Goal: Contribute content: Contribute content

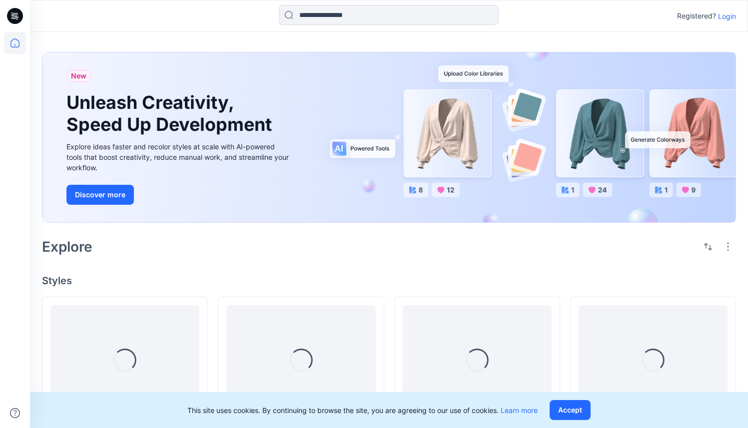
click at [725, 15] on p "Login" at bounding box center [727, 16] width 18 height 10
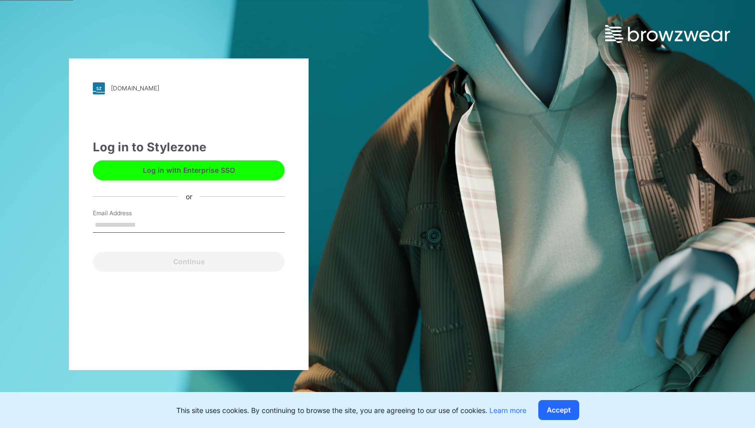
click at [152, 222] on input "Email Address" at bounding box center [189, 225] width 192 height 15
type input "**********"
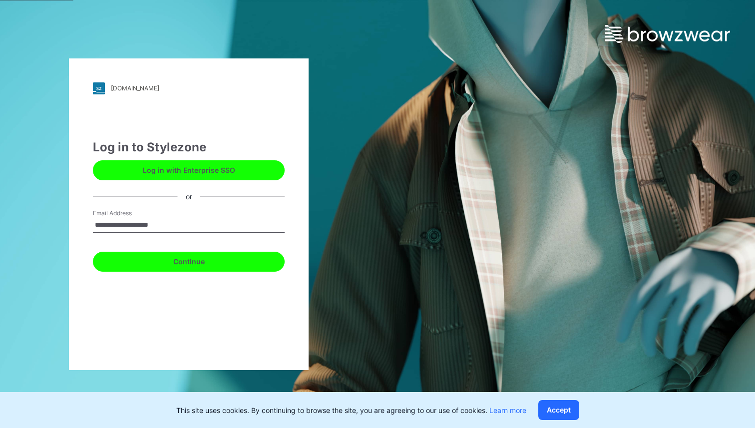
click at [168, 264] on button "Continue" at bounding box center [189, 262] width 192 height 20
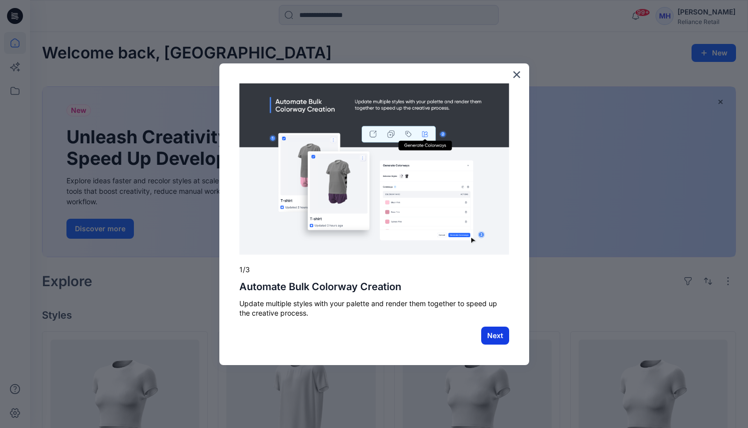
click at [501, 336] on button "Next" at bounding box center [495, 336] width 28 height 18
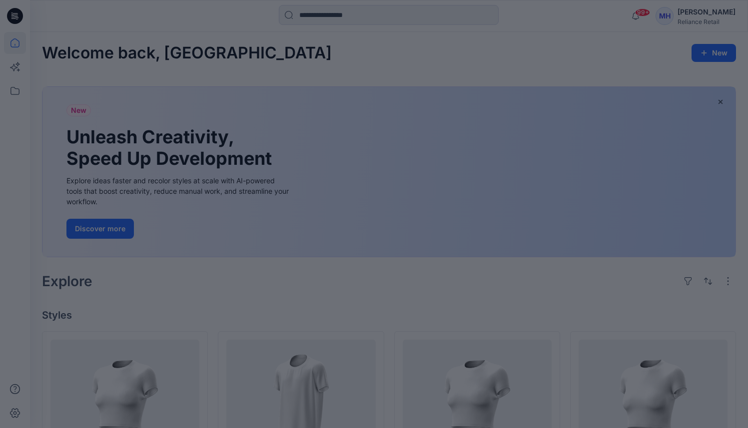
click at [608, 53] on div at bounding box center [374, 214] width 748 height 428
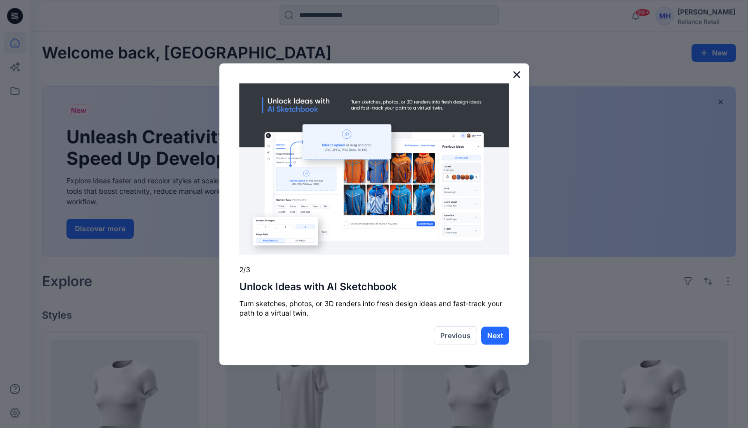
click at [517, 75] on button "×" at bounding box center [516, 74] width 9 height 16
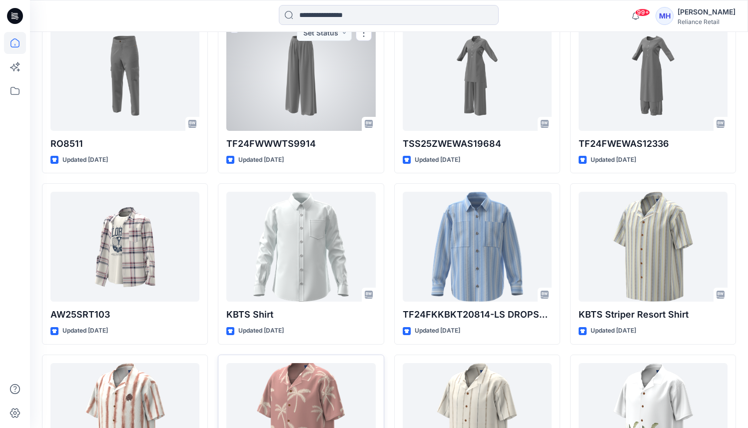
scroll to position [1348, 0]
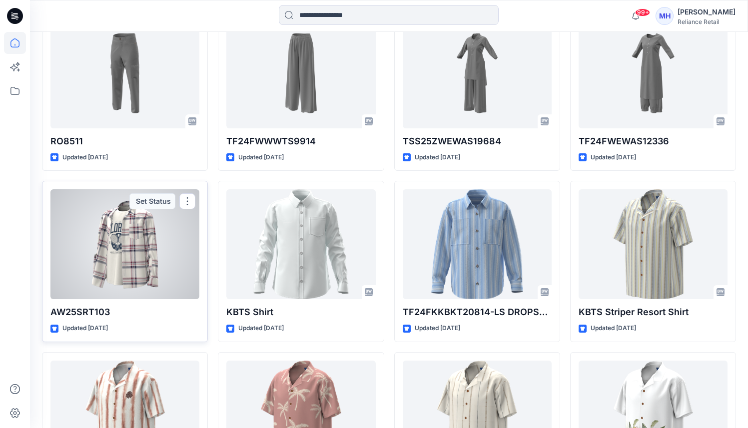
click at [155, 250] on div at bounding box center [124, 244] width 149 height 110
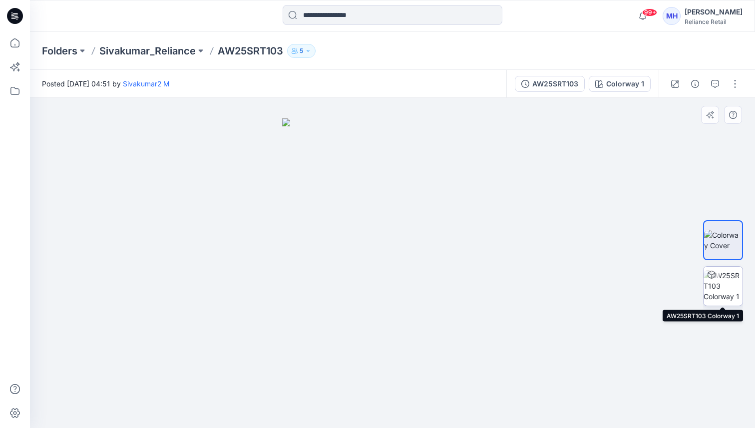
click at [721, 288] on img at bounding box center [723, 285] width 39 height 31
click at [735, 283] on img at bounding box center [723, 285] width 38 height 31
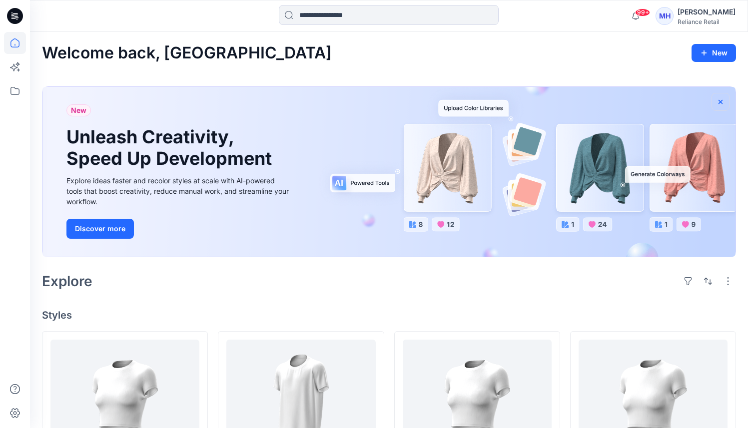
click at [724, 99] on button "button" at bounding box center [720, 102] width 18 height 18
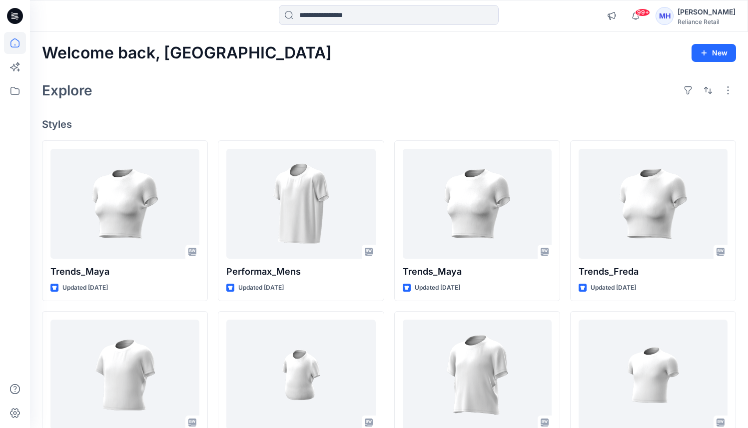
click at [689, 19] on div "MH Mehul Haria Reliance Retail" at bounding box center [695, 16] width 80 height 20
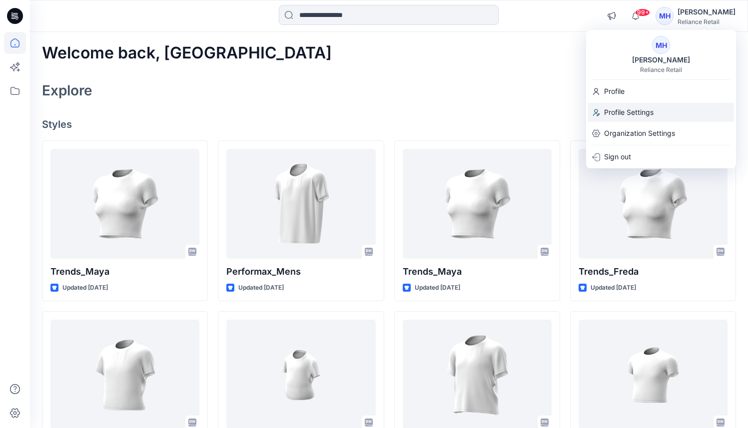
click at [644, 107] on p "Profile Settings" at bounding box center [628, 112] width 49 height 19
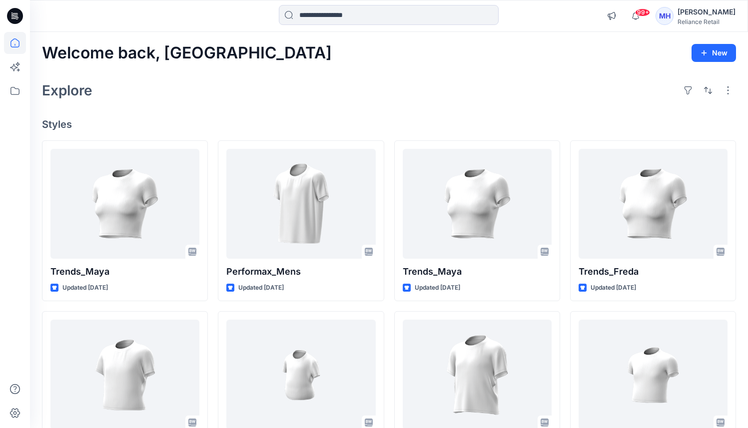
click at [673, 12] on div "MH" at bounding box center [664, 16] width 18 height 18
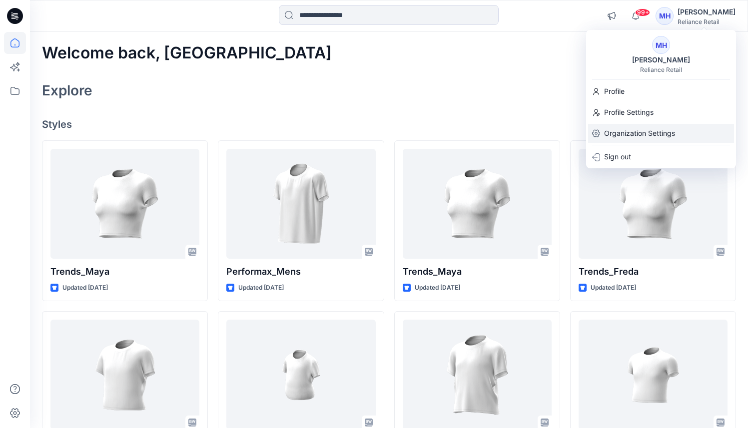
click at [651, 137] on p "Organization Settings" at bounding box center [639, 133] width 71 height 19
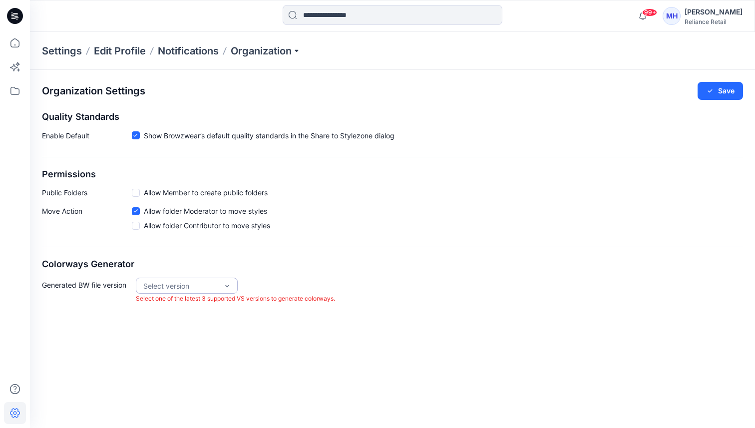
click at [196, 288] on div "Select version" at bounding box center [180, 286] width 75 height 10
click at [262, 254] on div "Organization Settings Save Quality Standards Enable Default Show Browzwear’s de…" at bounding box center [392, 193] width 725 height 246
click at [186, 283] on div "Select version" at bounding box center [180, 286] width 75 height 10
click at [186, 307] on div "VS 2025.2" at bounding box center [187, 306] width 98 height 17
click at [317, 278] on div "Generated BW file version option VS 2025.2, selected. VS 2025.2 Generated BW fi…" at bounding box center [392, 296] width 701 height 36
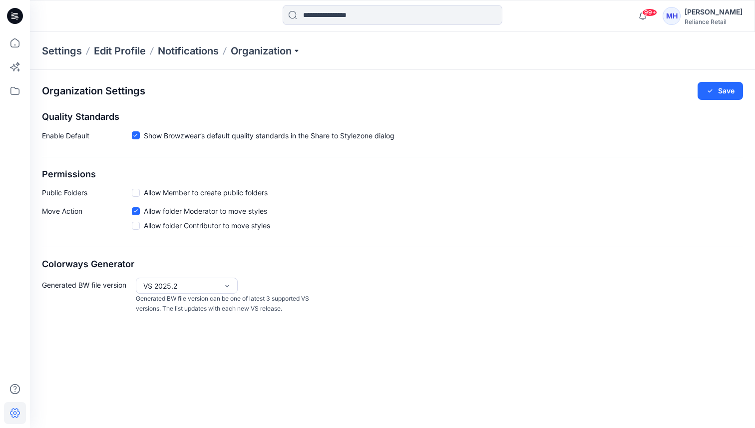
click at [713, 80] on div "Organization Settings Save Quality Standards Enable Default Show Browzwear’s de…" at bounding box center [392, 198] width 725 height 256
click at [717, 93] on button "Save" at bounding box center [720, 91] width 45 height 18
click at [194, 50] on p "Notifications" at bounding box center [188, 51] width 61 height 14
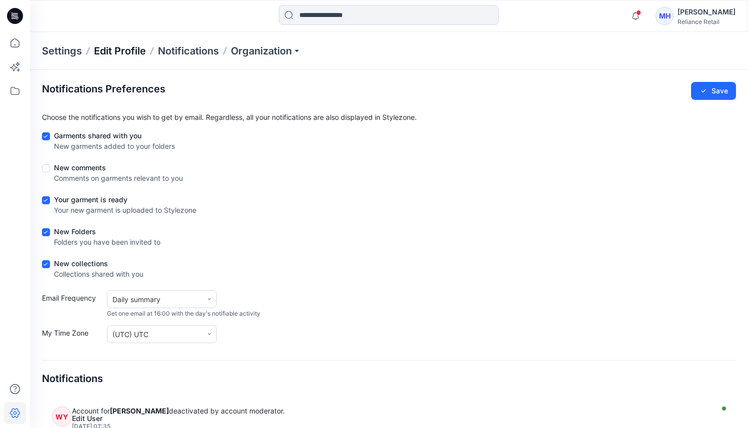
click at [127, 45] on p "Edit Profile" at bounding box center [120, 51] width 52 height 14
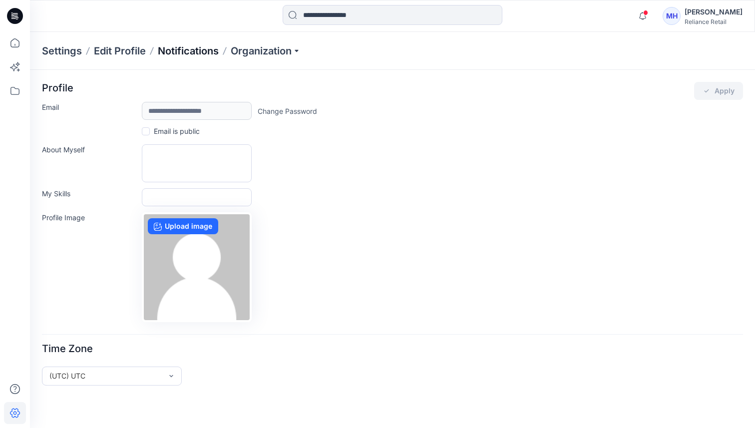
click at [181, 52] on p "Notifications" at bounding box center [188, 51] width 61 height 14
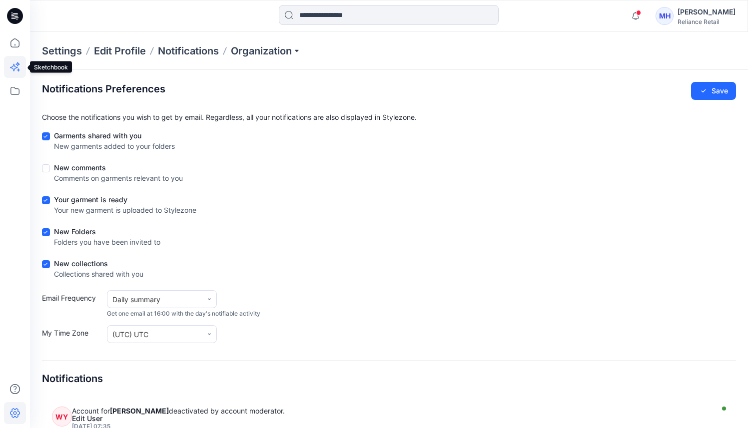
click at [13, 57] on icon at bounding box center [15, 67] width 22 height 22
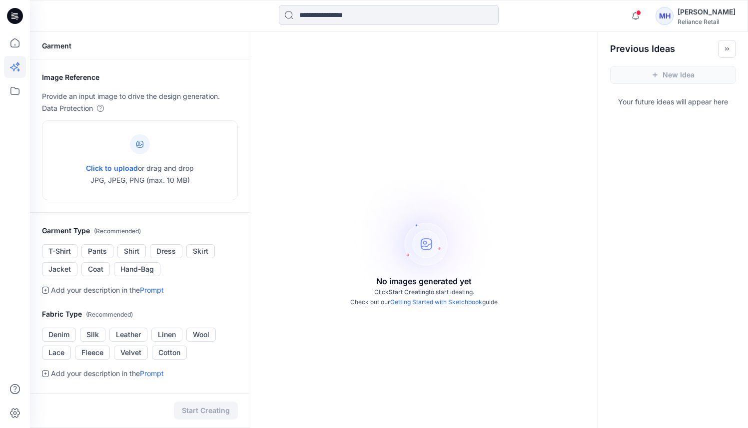
click at [151, 299] on div "Image Reference Provide an input image to drive the design generation. Data Pro…" at bounding box center [140, 331] width 220 height 544
click at [111, 167] on span "Click to upload" at bounding box center [112, 168] width 52 height 8
type input "**********"
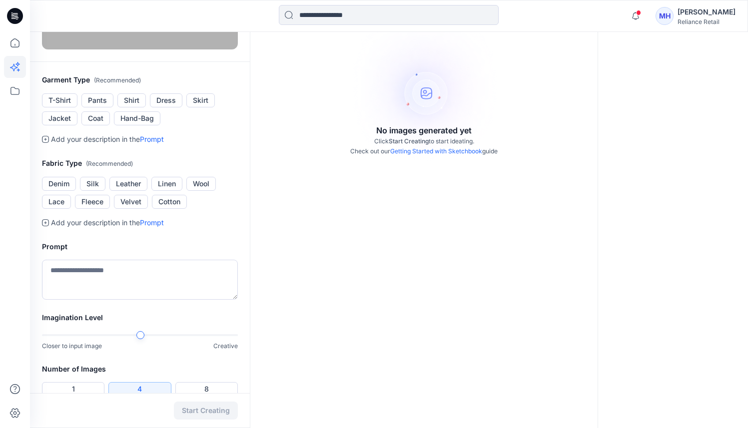
scroll to position [147, 0]
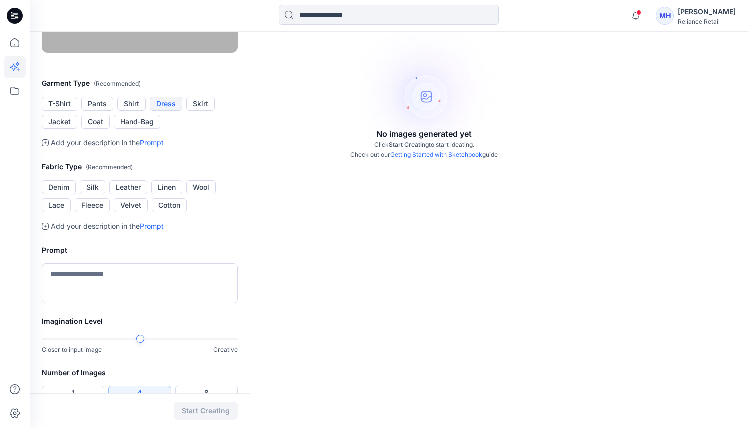
click at [163, 111] on button "Dress" at bounding box center [166, 104] width 32 height 14
click at [176, 212] on button "Cotton" at bounding box center [169, 205] width 35 height 14
click at [62, 194] on button "Denim" at bounding box center [59, 187] width 34 height 14
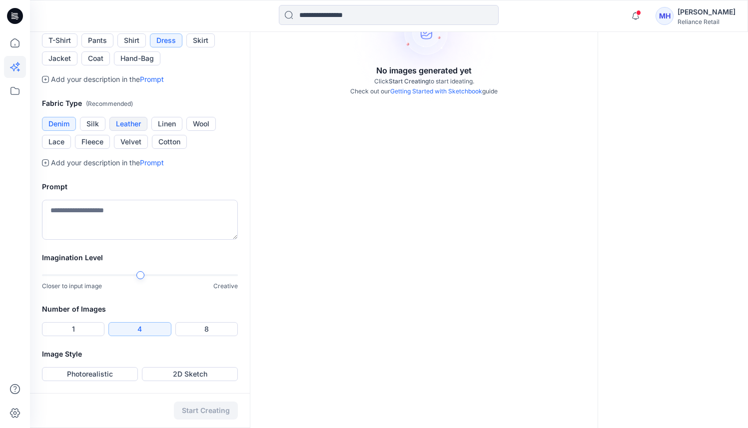
scroll to position [266, 0]
click at [130, 240] on textarea at bounding box center [140, 220] width 196 height 40
click at [271, 356] on div "Garment Image Reference Provide an input image to drive the design generation. …" at bounding box center [389, 124] width 718 height 607
click at [108, 375] on button "Photorealistic" at bounding box center [90, 374] width 96 height 14
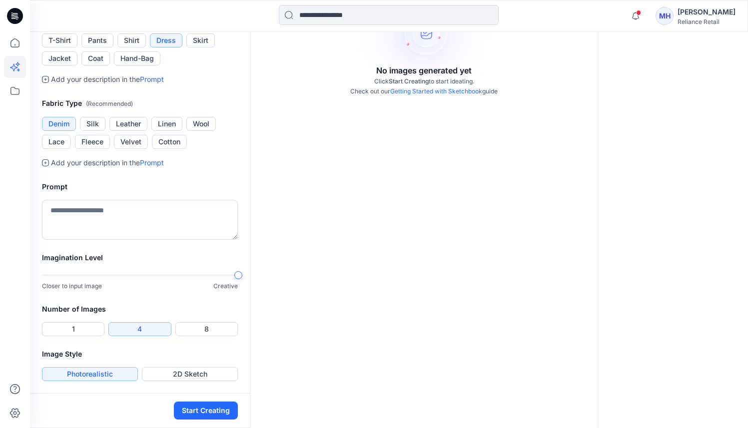
scroll to position [302, 0]
click at [127, 240] on textarea at bounding box center [140, 220] width 196 height 40
click at [114, 240] on textarea at bounding box center [140, 220] width 196 height 40
type textarea "**********"
click at [223, 414] on button "Start Creating" at bounding box center [206, 411] width 64 height 18
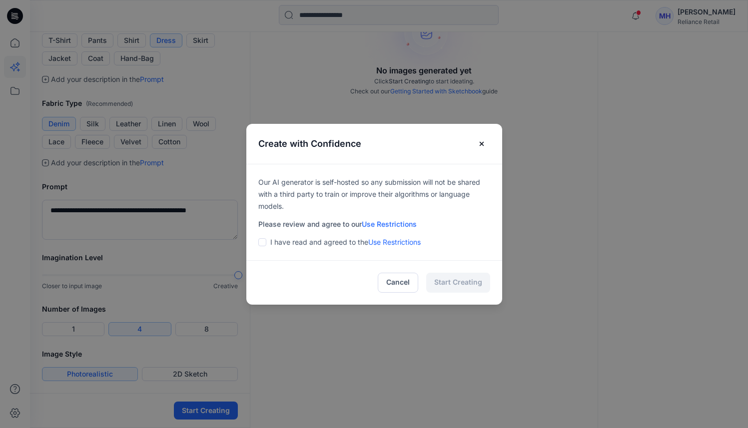
click at [266, 243] on span at bounding box center [262, 242] width 8 height 8
click at [460, 279] on button "Start Creating" at bounding box center [458, 283] width 64 height 20
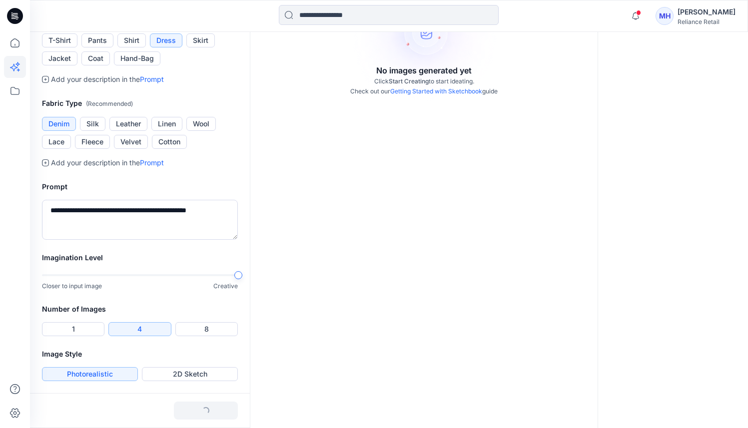
scroll to position [340, 0]
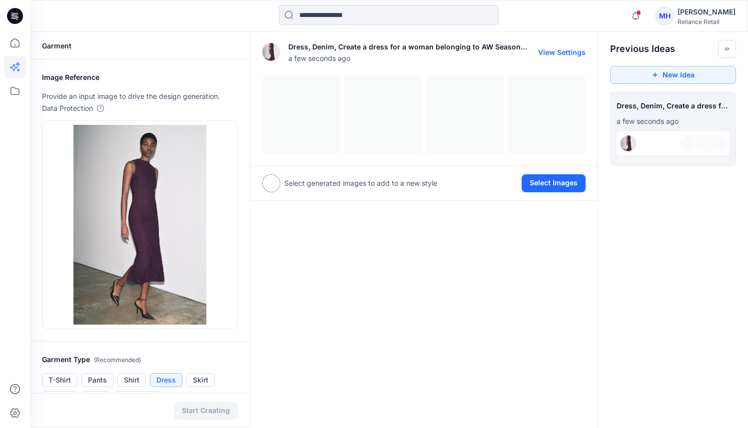
click at [557, 48] on button "View Settings" at bounding box center [561, 52] width 47 height 8
click at [307, 118] on div at bounding box center [423, 115] width 323 height 78
click at [556, 52] on button "View Settings" at bounding box center [561, 52] width 47 height 8
click at [326, 129] on div at bounding box center [423, 115] width 323 height 78
click at [280, 117] on div at bounding box center [423, 115] width 323 height 78
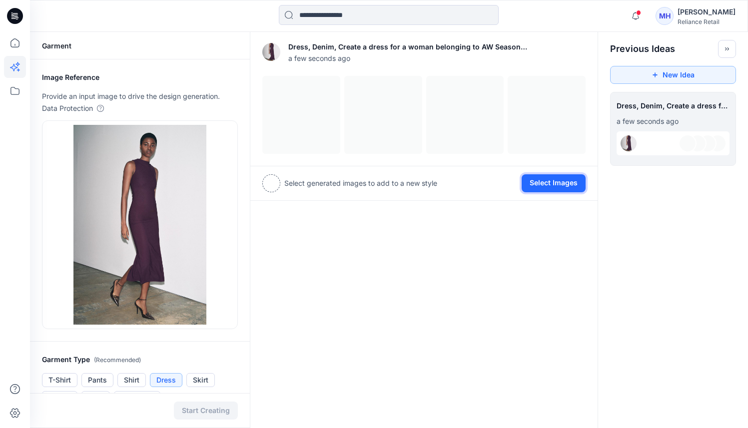
click at [544, 189] on button "Select Images" at bounding box center [553, 183] width 64 height 18
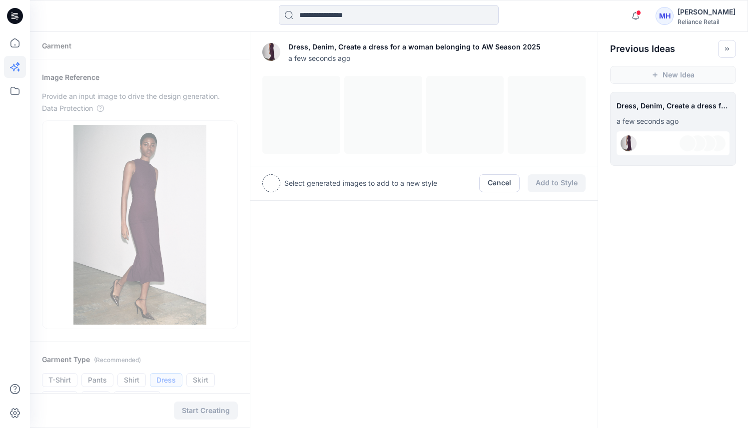
click at [273, 184] on div at bounding box center [271, 183] width 18 height 18
click at [297, 112] on div at bounding box center [423, 115] width 323 height 78
click at [397, 120] on div at bounding box center [423, 115] width 323 height 78
click at [493, 114] on div at bounding box center [423, 115] width 323 height 78
click at [549, 116] on div at bounding box center [423, 115] width 323 height 78
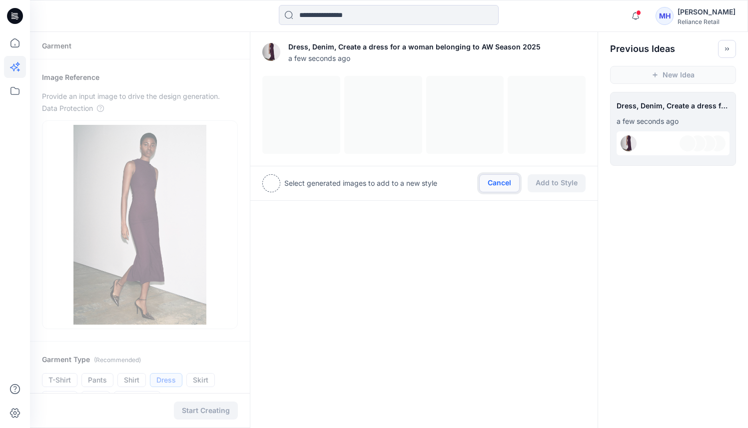
click at [494, 181] on button "Cancel" at bounding box center [499, 183] width 40 height 18
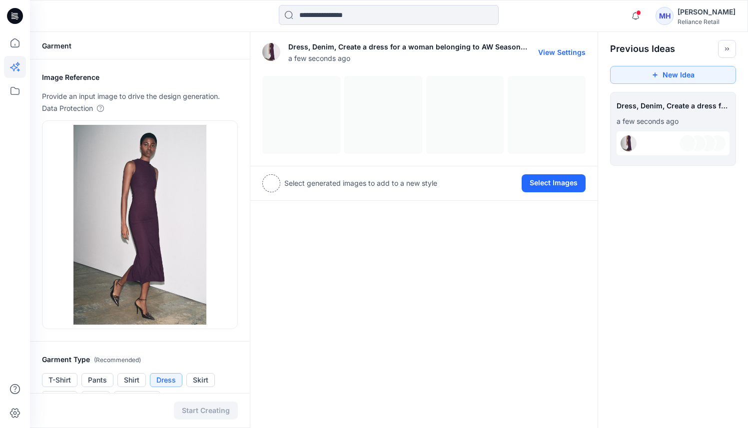
click at [545, 47] on div "Dress, Denim, Create a dress for a woman belonging to AW Season 2025 a few seco…" at bounding box center [423, 52] width 323 height 32
click at [549, 50] on button "View Settings" at bounding box center [561, 52] width 47 height 8
click at [294, 132] on div at bounding box center [423, 115] width 323 height 78
click at [392, 125] on div at bounding box center [423, 115] width 323 height 78
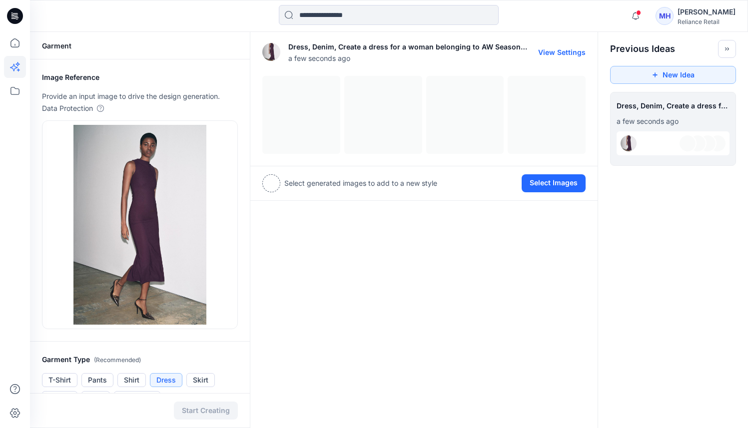
click at [484, 111] on div at bounding box center [423, 115] width 323 height 78
click at [584, 114] on div at bounding box center [423, 115] width 323 height 78
click at [554, 110] on div at bounding box center [423, 115] width 323 height 78
click at [463, 127] on div at bounding box center [423, 115] width 323 height 78
click at [353, 127] on div at bounding box center [423, 115] width 323 height 78
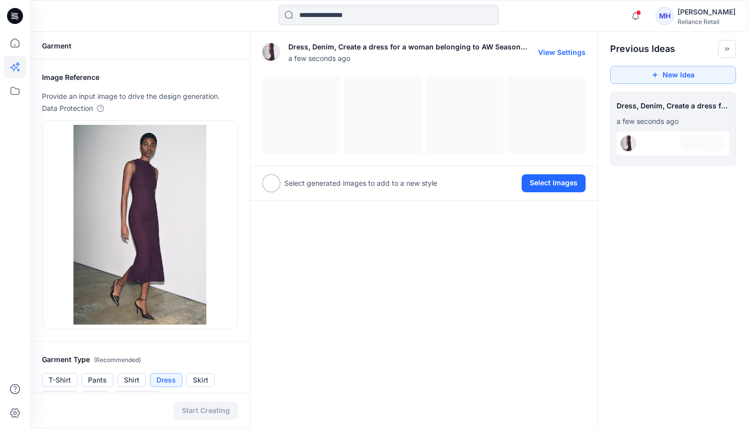
click at [296, 125] on div at bounding box center [423, 115] width 323 height 78
click at [645, 15] on icon "button" at bounding box center [635, 16] width 19 height 20
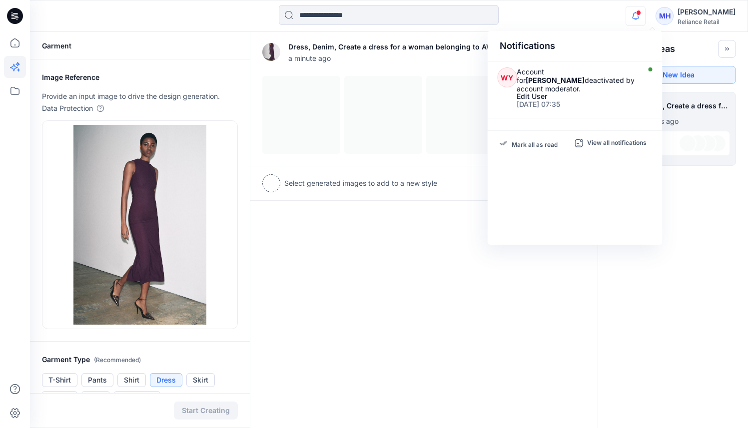
click at [669, 285] on div "**********" at bounding box center [389, 400] width 718 height 736
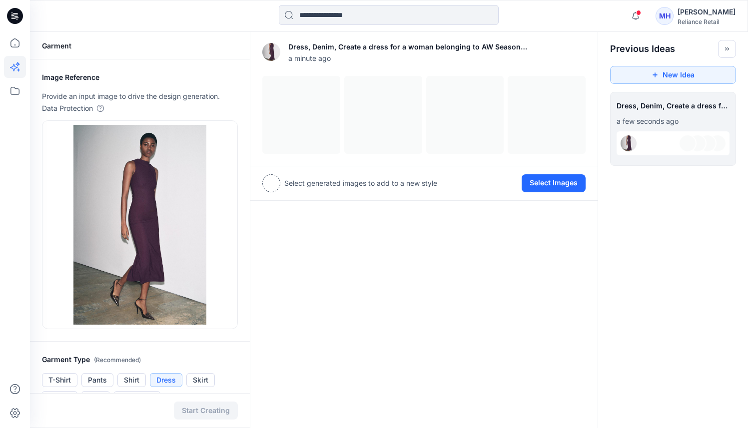
click at [673, 15] on div "MH" at bounding box center [664, 16] width 18 height 18
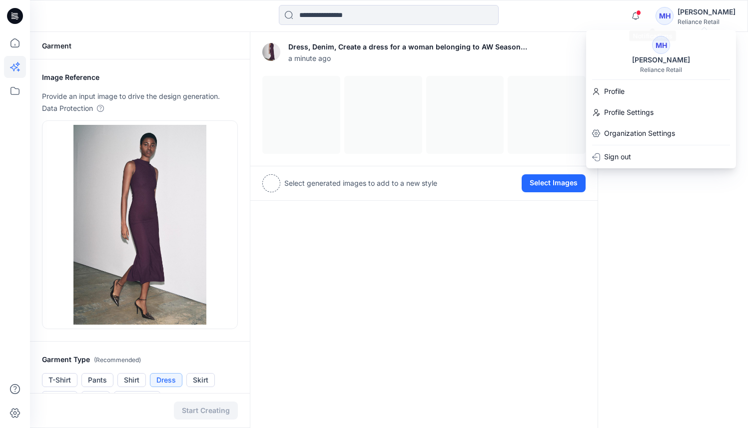
click at [595, 3] on div "Notifications WY Account for Wui Yuk Yeung deactivated by account moderator. Ed…" at bounding box center [389, 16] width 718 height 32
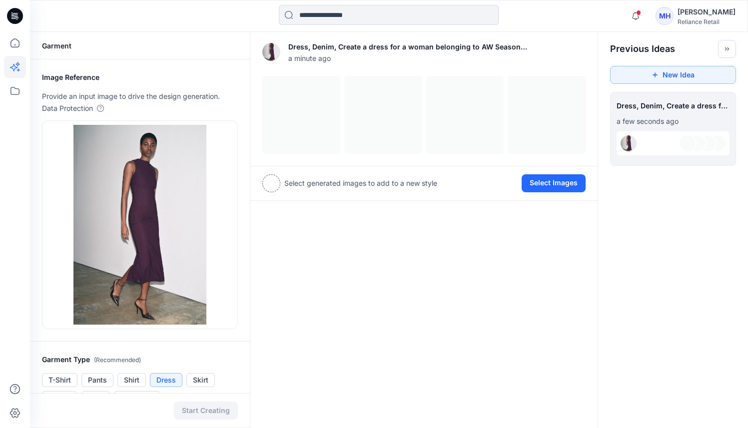
click at [573, 15] on div "Notifications WY Account for Wui Yuk Yeung deactivated by account moderator. Ed…" at bounding box center [388, 16] width 717 height 22
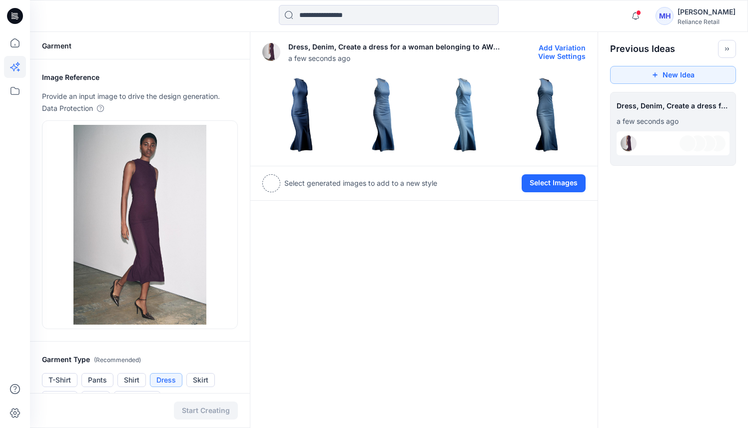
click at [297, 107] on img at bounding box center [301, 114] width 77 height 77
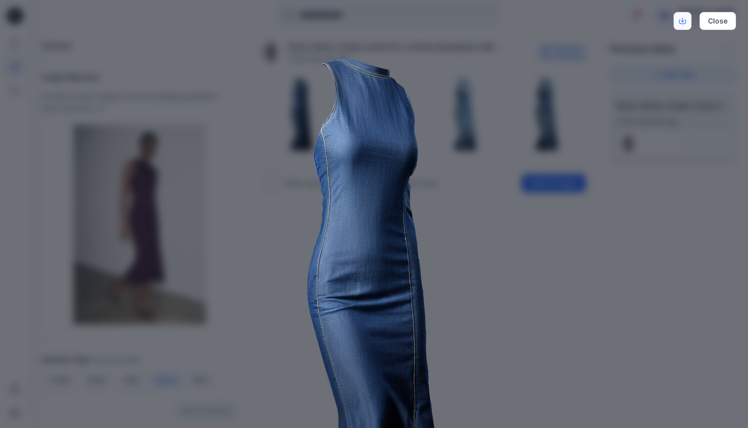
click at [684, 21] on icon "Download" at bounding box center [682, 20] width 7 height 7
click at [716, 24] on button "Close" at bounding box center [717, 21] width 36 height 18
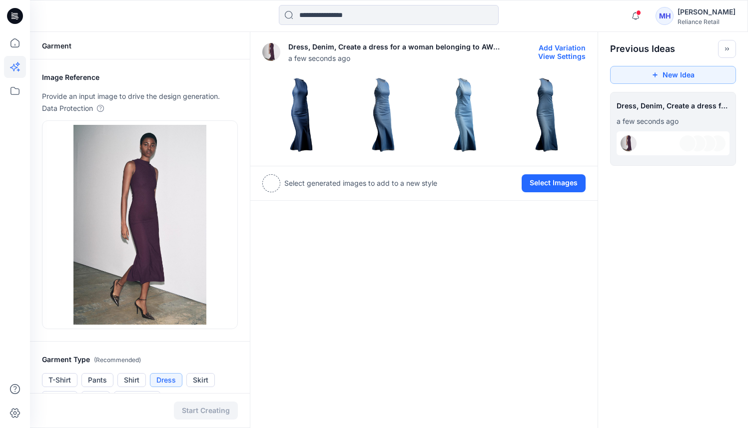
click at [383, 104] on img at bounding box center [383, 114] width 77 height 77
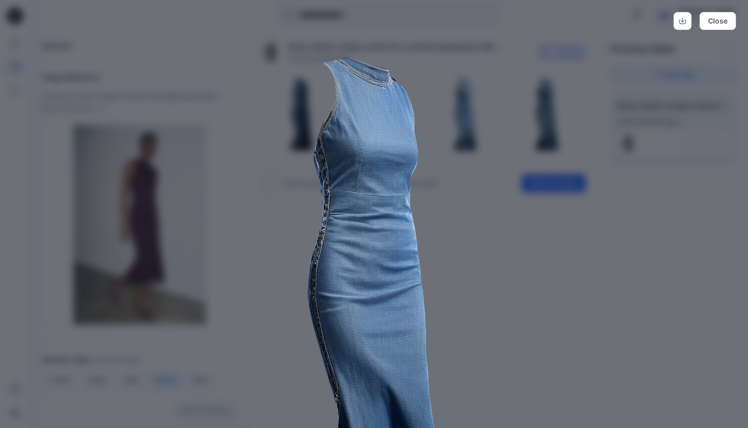
click at [525, 239] on img at bounding box center [373, 301] width 511 height 511
click at [687, 18] on link "Download" at bounding box center [682, 21] width 18 height 18
click at [724, 25] on button "Close" at bounding box center [717, 21] width 36 height 18
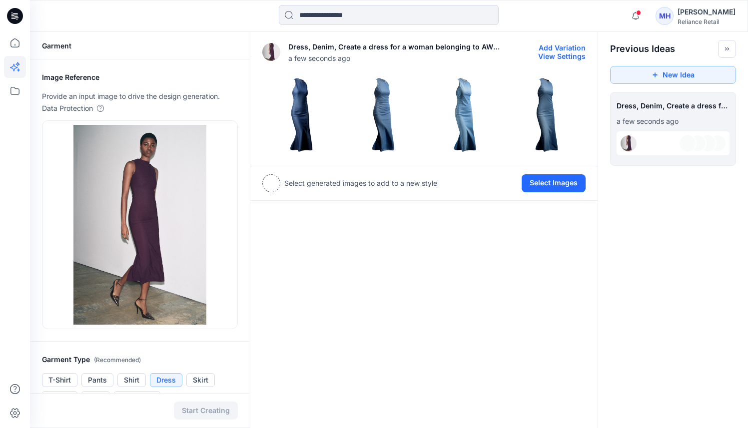
click at [468, 106] on img at bounding box center [465, 114] width 77 height 77
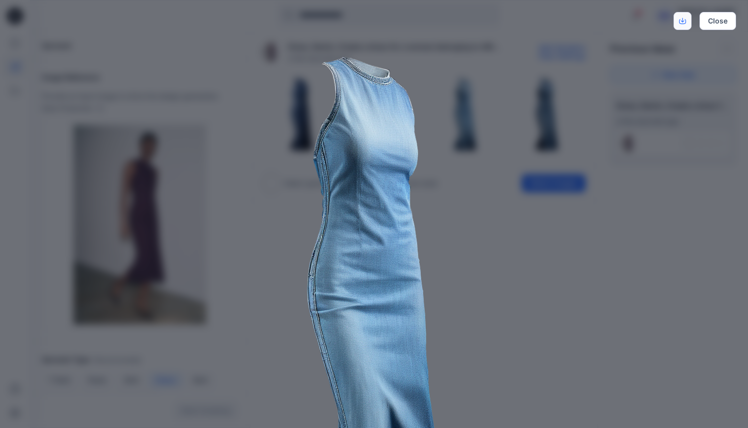
click at [681, 24] on link "Download" at bounding box center [682, 21] width 18 height 18
click at [715, 22] on button "Close" at bounding box center [717, 21] width 36 height 18
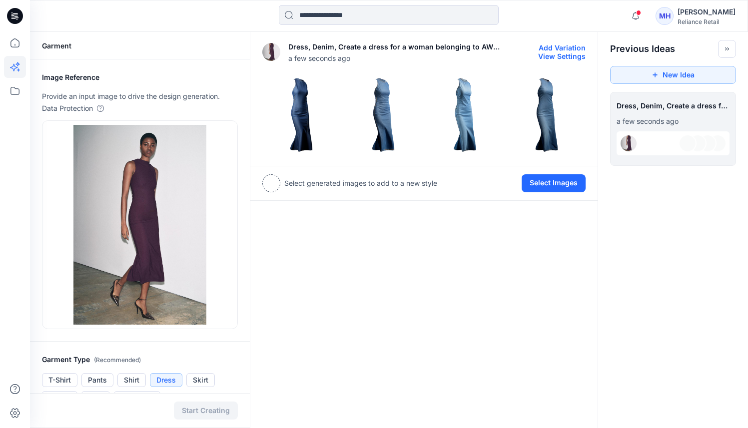
click at [559, 264] on div "Dress, Denim, Create a dress for a woman belonging to AW Season 2025 a few seco…" at bounding box center [424, 400] width 348 height 736
click at [502, 183] on div at bounding box center [481, 183] width 80 height 18
click at [271, 180] on div at bounding box center [271, 183] width 18 height 18
click at [557, 185] on button "Select Images" at bounding box center [553, 183] width 64 height 18
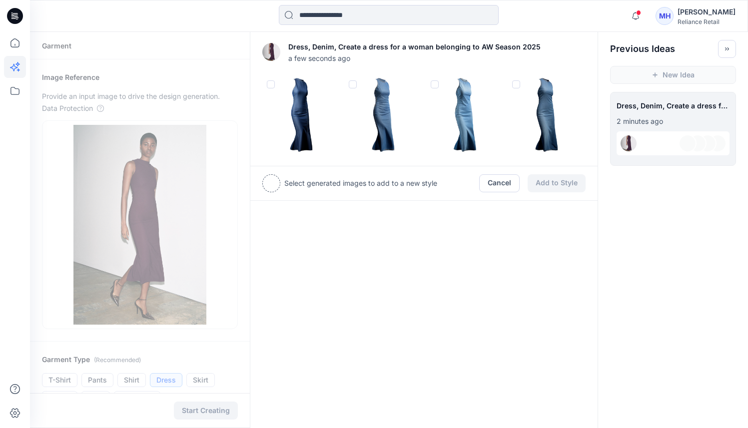
click at [351, 83] on span at bounding box center [353, 84] width 8 height 8
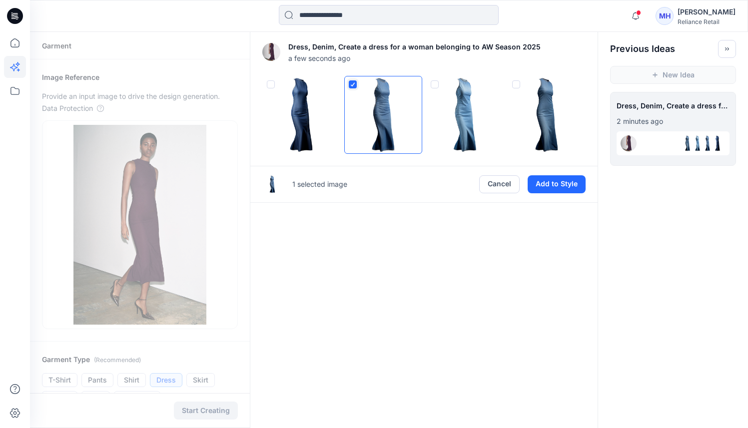
click at [354, 85] on icon at bounding box center [353, 84] width 6 height 4
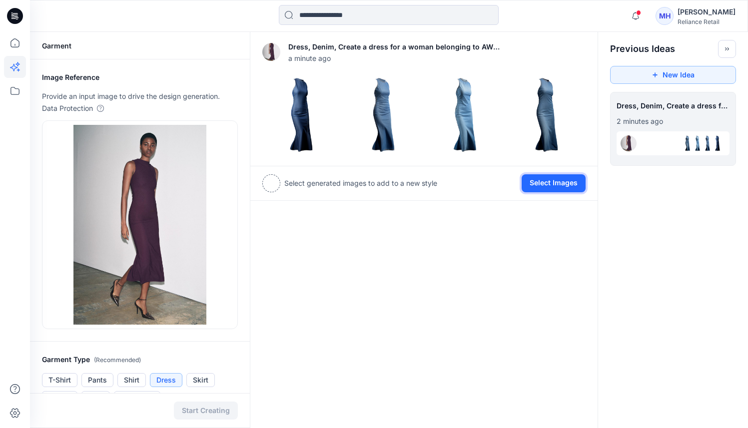
click at [551, 181] on button "Select Images" at bounding box center [553, 183] width 64 height 18
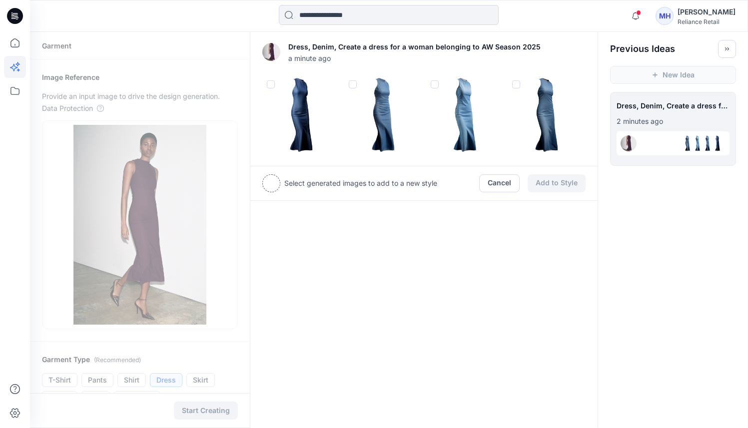
click at [437, 81] on span at bounding box center [435, 84] width 8 height 8
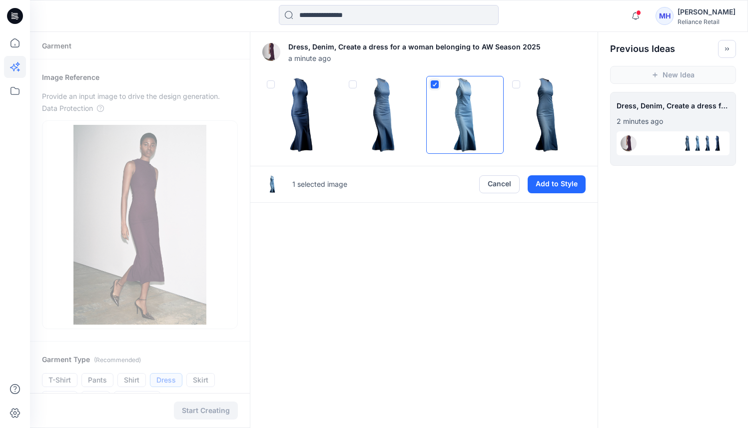
click at [437, 81] on span at bounding box center [435, 84] width 8 height 8
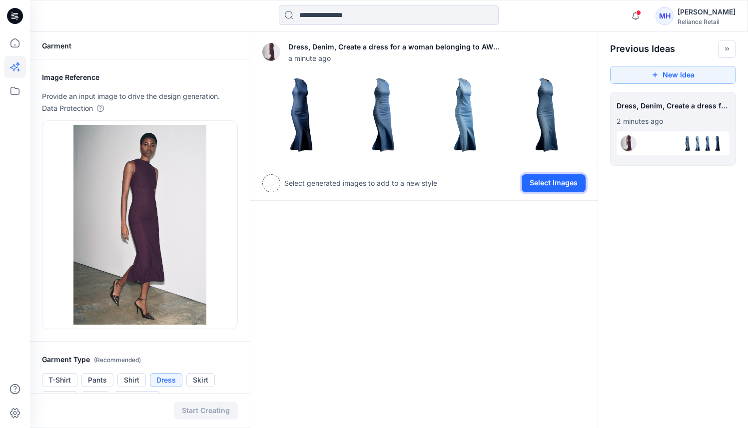
click at [550, 176] on button "Select Images" at bounding box center [553, 183] width 64 height 18
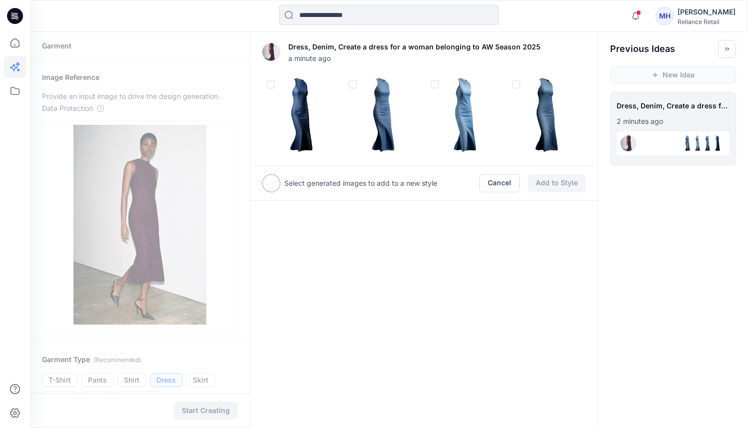
click at [433, 82] on span at bounding box center [435, 84] width 8 height 8
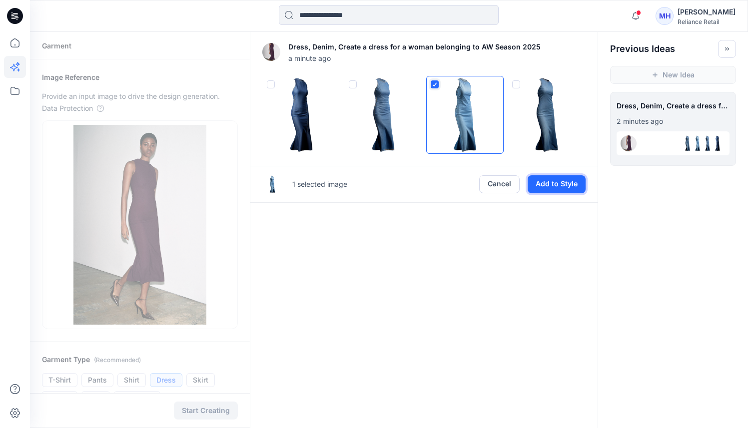
click at [559, 186] on button "Add to Style" at bounding box center [556, 184] width 58 height 18
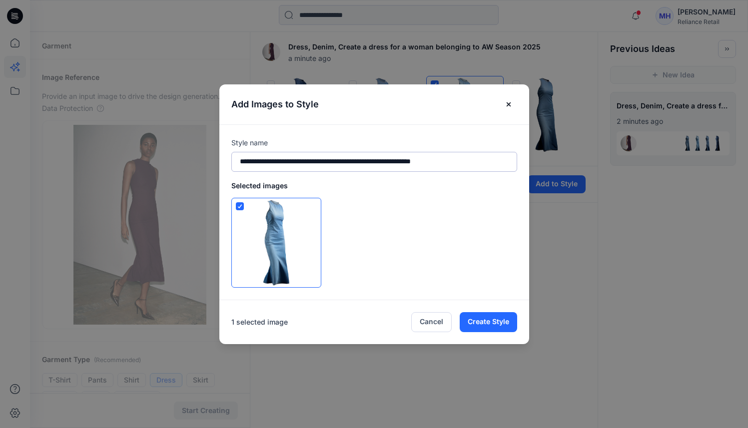
click at [318, 161] on input "**********" at bounding box center [374, 162] width 286 height 20
click at [504, 327] on button "Create Style" at bounding box center [488, 322] width 57 height 20
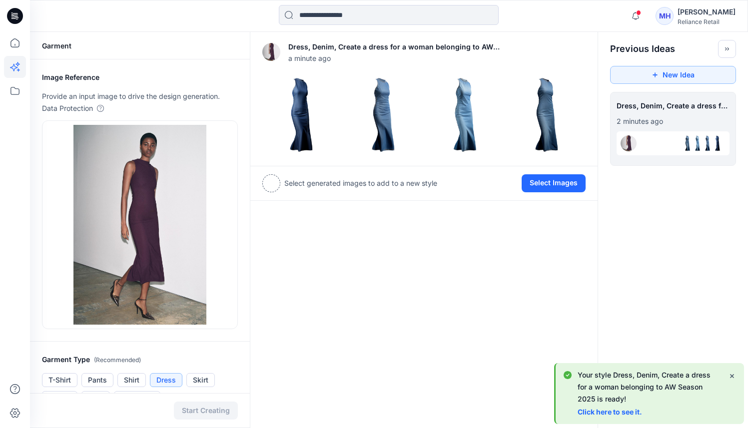
click at [601, 408] on link "Click here to see it." at bounding box center [609, 412] width 64 height 8
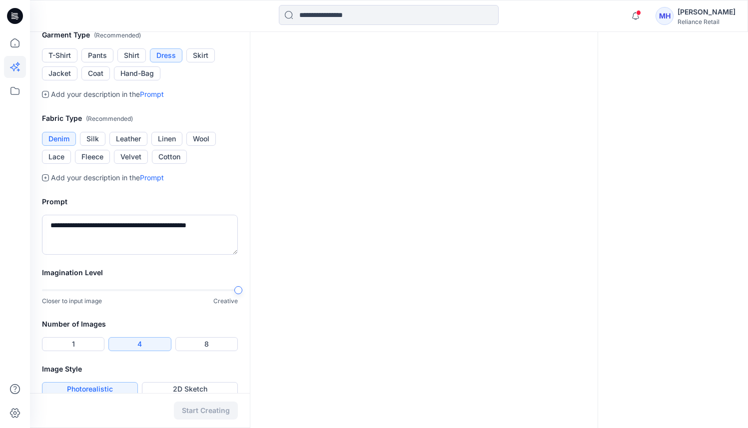
scroll to position [340, 0]
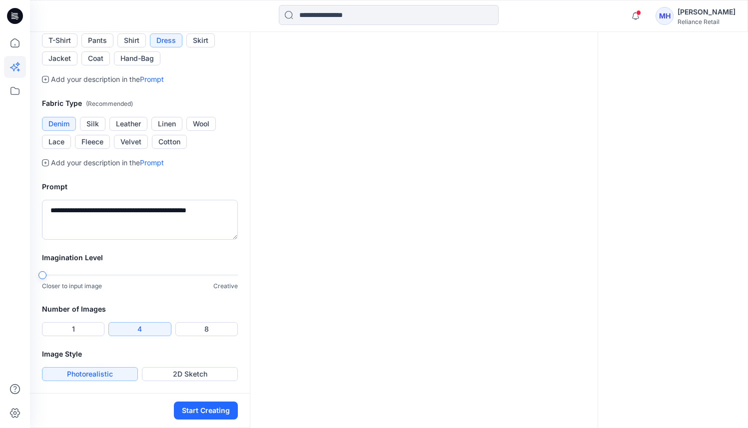
click at [0, 292] on div "**********" at bounding box center [374, 44] width 748 height 768
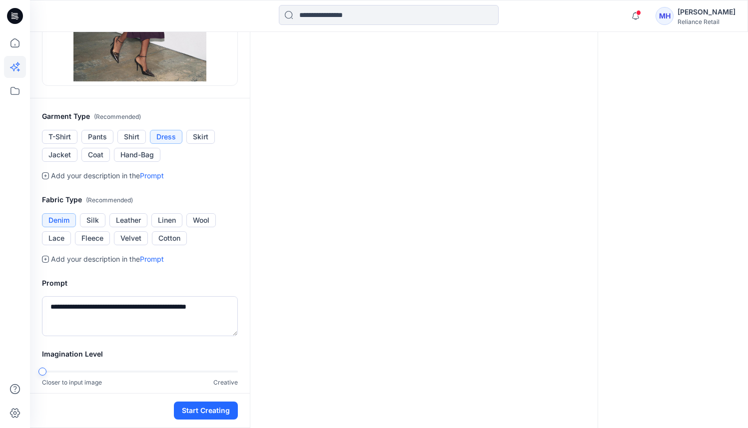
scroll to position [219, 0]
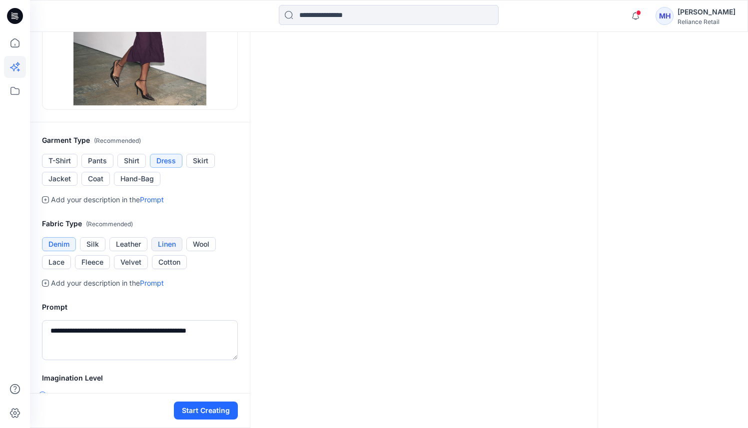
click at [168, 241] on button "Linen" at bounding box center [166, 244] width 31 height 14
click at [182, 410] on button "Start Creating" at bounding box center [206, 411] width 64 height 18
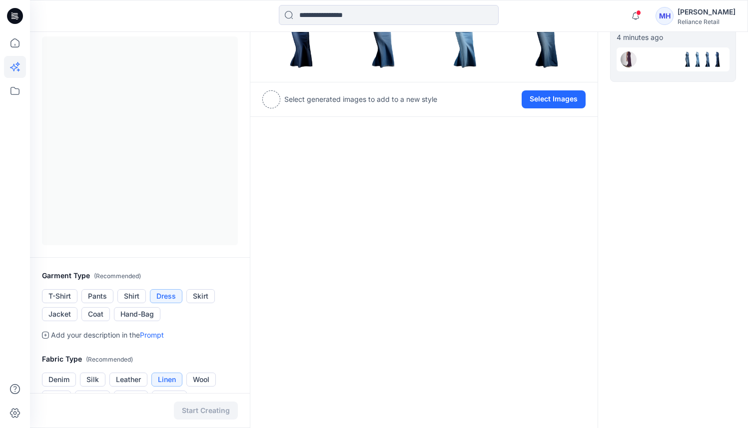
scroll to position [0, 0]
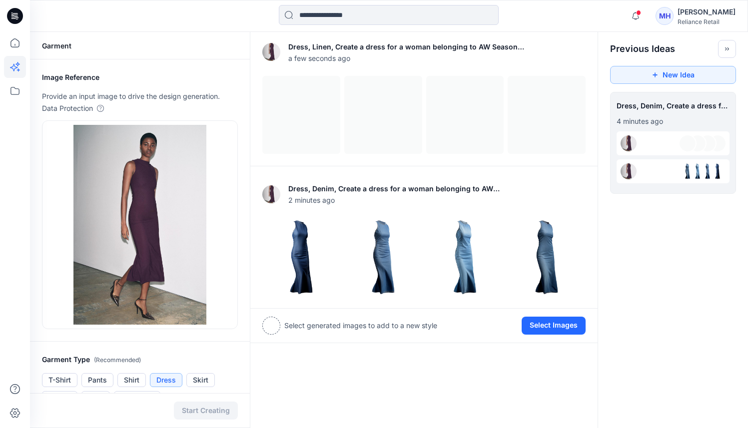
click at [696, 172] on div at bounding box center [687, 171] width 18 height 18
click at [693, 147] on div at bounding box center [687, 143] width 18 height 18
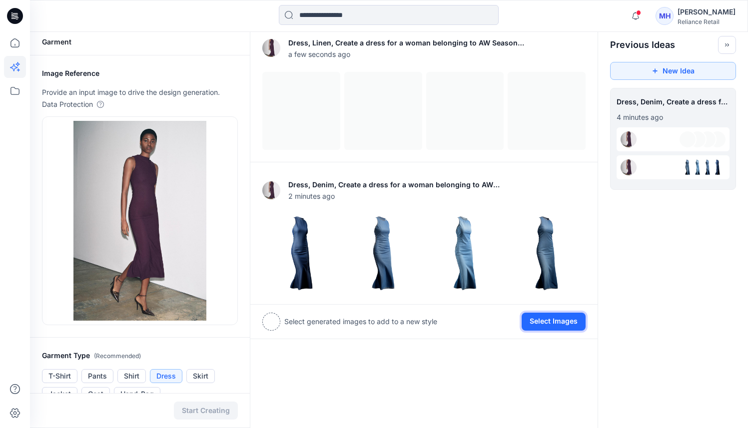
click at [536, 324] on button "Select Images" at bounding box center [553, 322] width 64 height 18
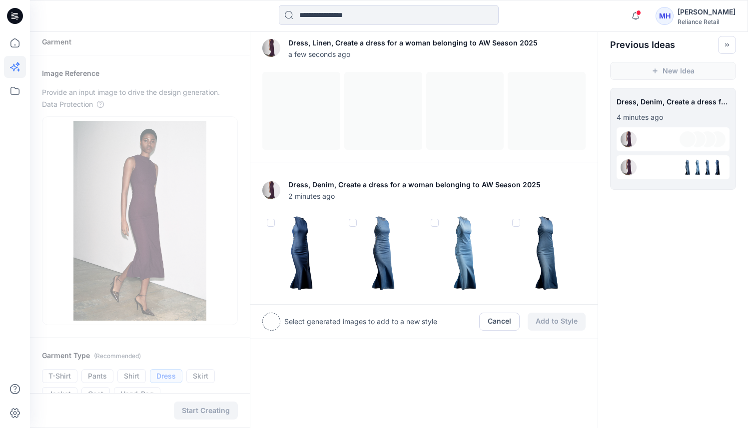
click at [516, 222] on span at bounding box center [516, 223] width 8 height 8
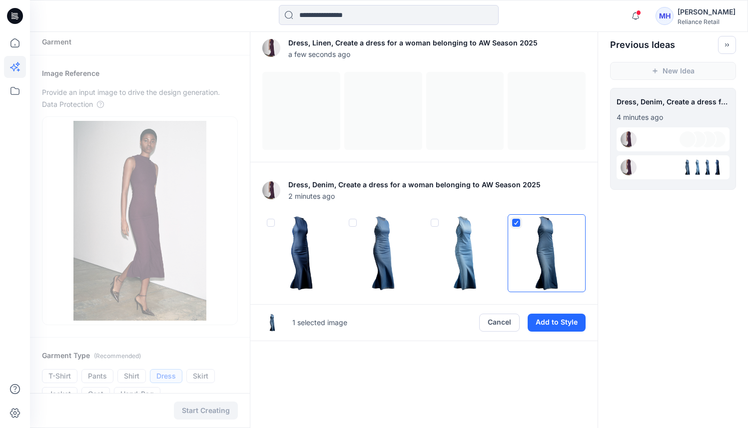
click at [437, 222] on span at bounding box center [435, 223] width 8 height 8
click at [354, 220] on span at bounding box center [353, 223] width 8 height 8
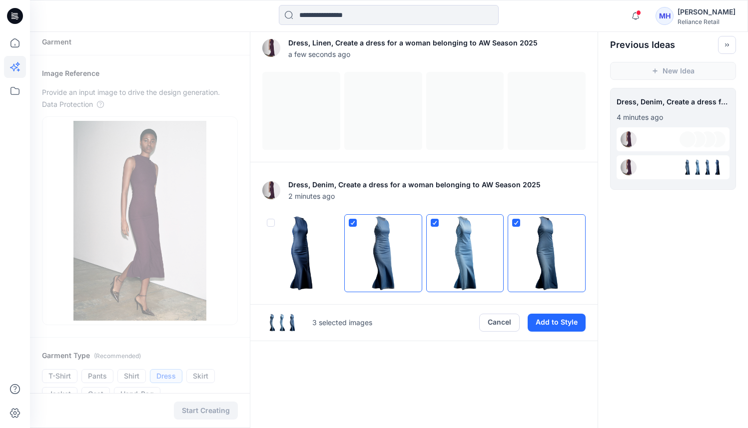
click at [270, 220] on span at bounding box center [271, 223] width 8 height 8
click at [508, 324] on button "Cancel" at bounding box center [499, 323] width 40 height 18
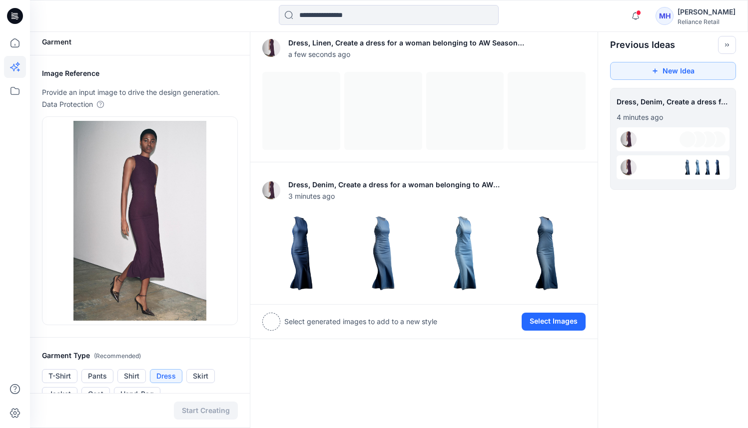
scroll to position [0, 0]
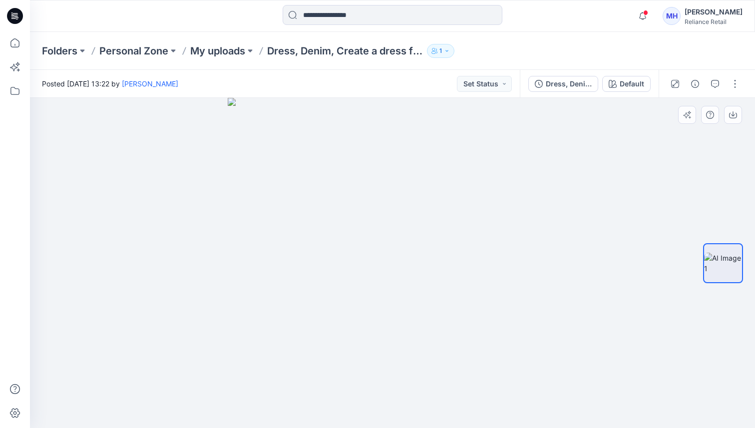
click at [428, 227] on img at bounding box center [393, 263] width 330 height 330
click at [530, 59] on div "Folders Personal Zone My uploads Dress, Denim, Create a dress for a woman belon…" at bounding box center [392, 51] width 725 height 38
click at [450, 50] on icon "button" at bounding box center [447, 51] width 6 height 6
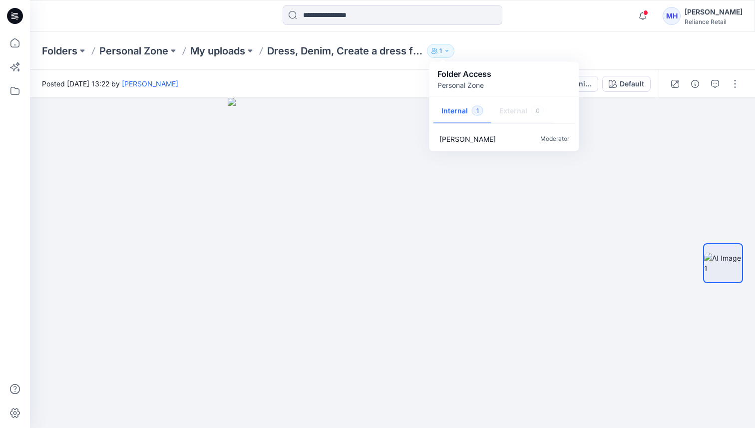
click at [554, 59] on div "Folders Personal Zone My uploads Dress, Denim, Create a dress for a woman belon…" at bounding box center [392, 51] width 725 height 38
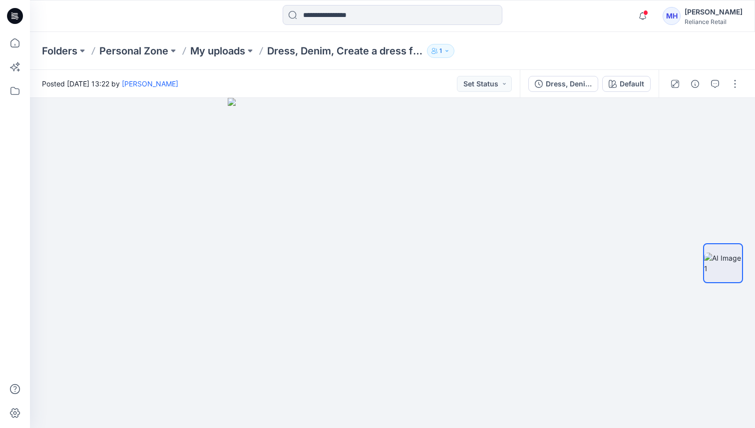
click at [576, 60] on div "Folders Personal Zone My uploads Dress, Denim, Create a dress for a woman belon…" at bounding box center [392, 51] width 725 height 38
click at [735, 86] on button "button" at bounding box center [735, 84] width 16 height 16
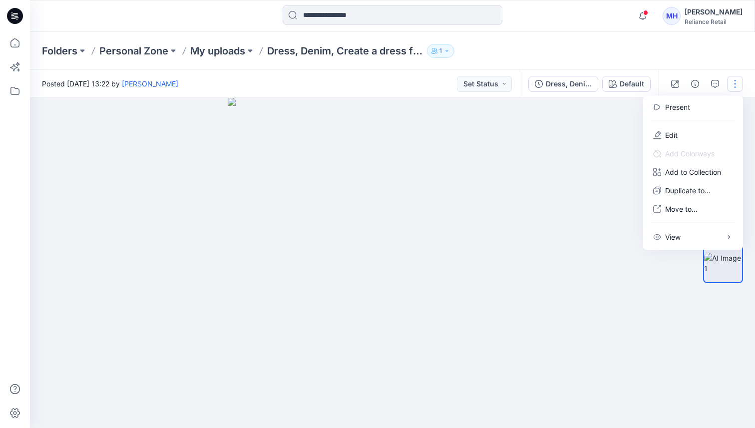
click at [600, 49] on div "Folders Personal Zone My uploads Dress, Denim, Create a dress for a woman belon…" at bounding box center [353, 51] width 623 height 14
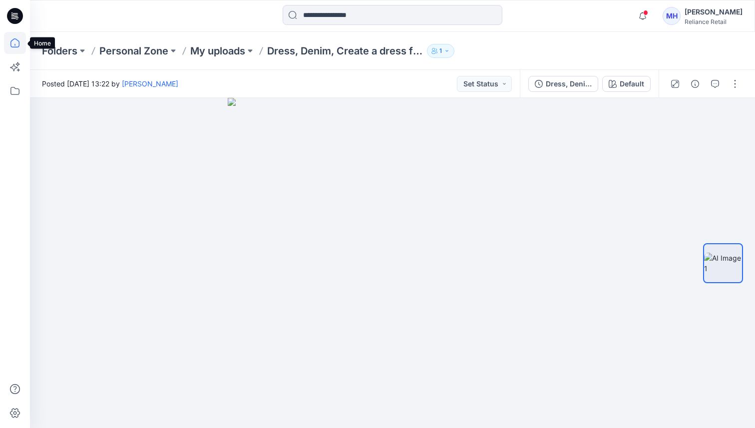
click at [21, 42] on icon at bounding box center [15, 43] width 22 height 22
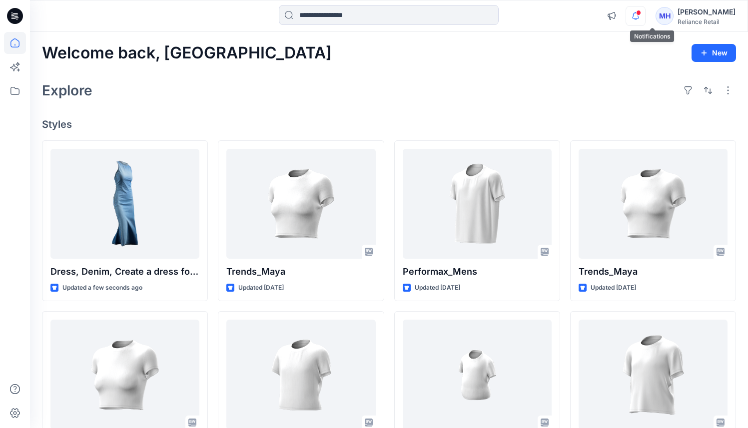
click at [645, 22] on icon "button" at bounding box center [635, 16] width 19 height 20
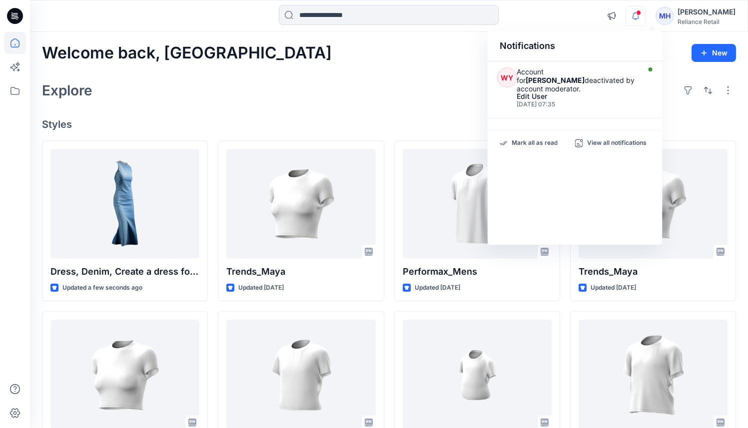
click at [645, 22] on icon "button" at bounding box center [635, 16] width 19 height 20
